Goal: Information Seeking & Learning: Find specific fact

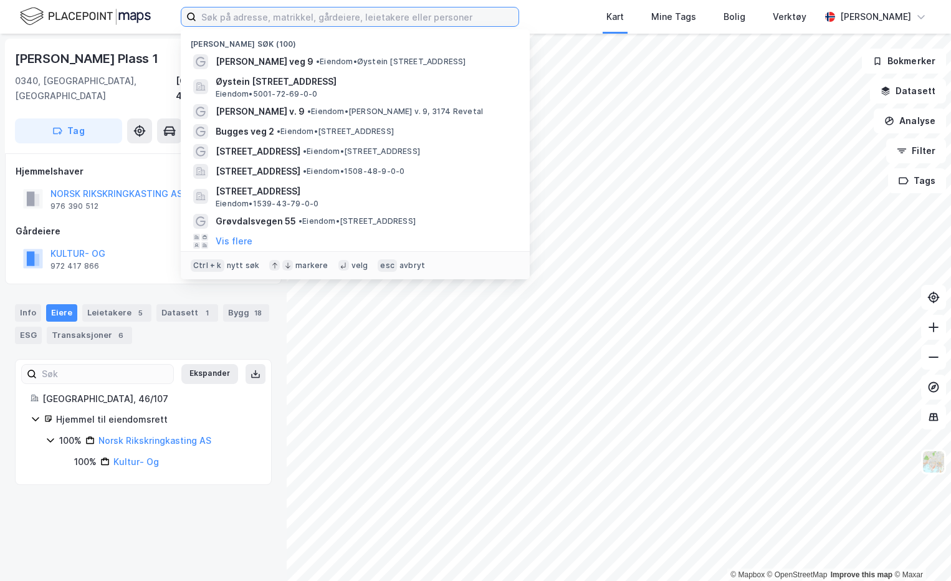
click at [300, 13] on input at bounding box center [357, 16] width 322 height 19
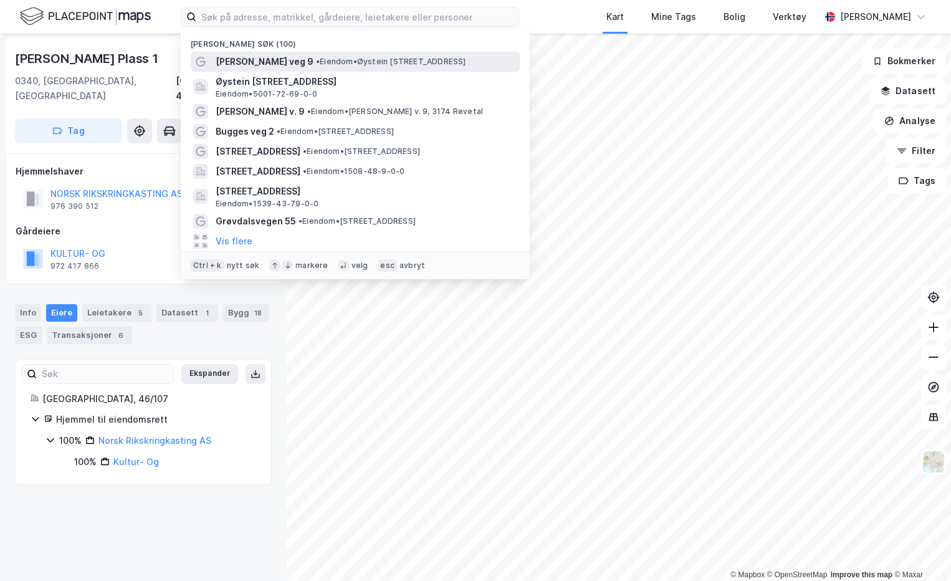
click at [277, 68] on span "[PERSON_NAME] veg 9" at bounding box center [265, 61] width 98 height 15
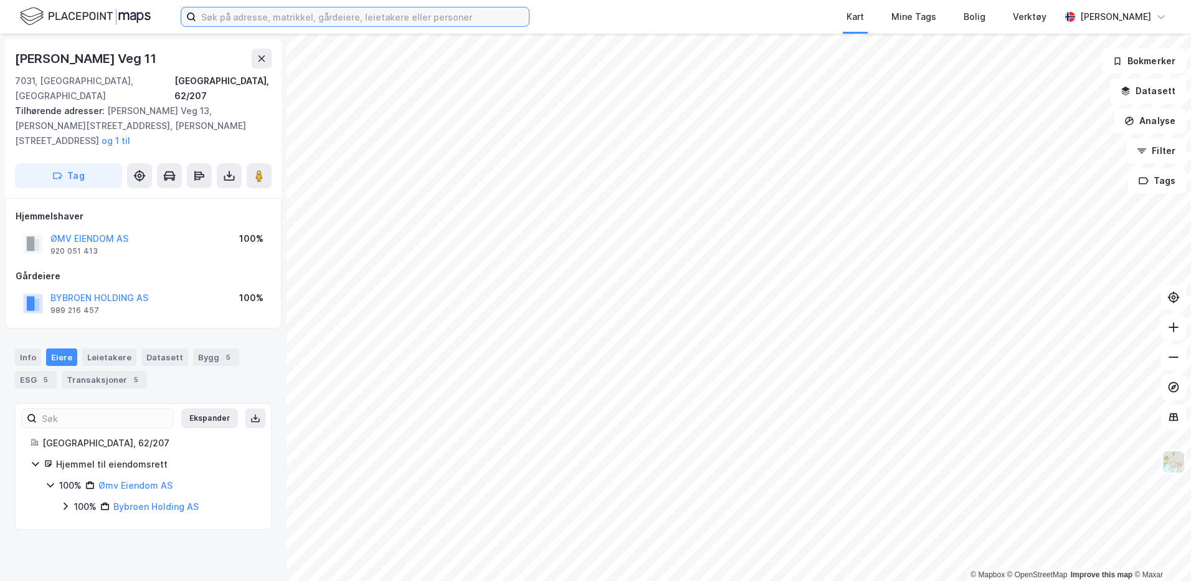
click at [279, 21] on input at bounding box center [362, 16] width 333 height 19
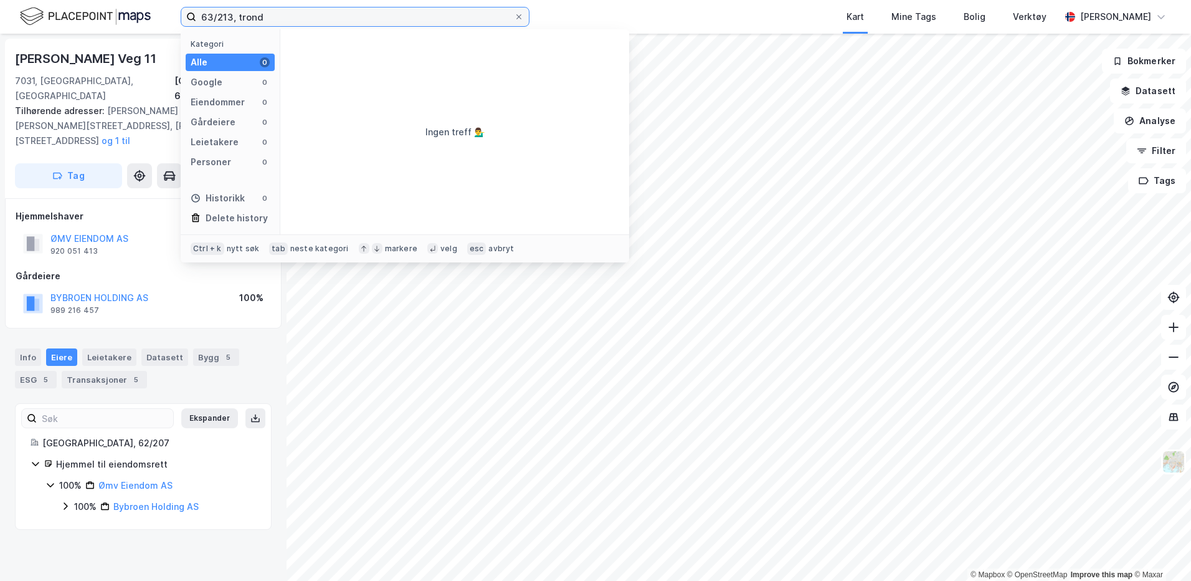
click at [229, 16] on input "63/213, trond" at bounding box center [355, 16] width 318 height 19
click at [285, 18] on input "63/156, trond" at bounding box center [355, 16] width 318 height 19
type input "63/156, tron"
